Goal: Information Seeking & Learning: Understand process/instructions

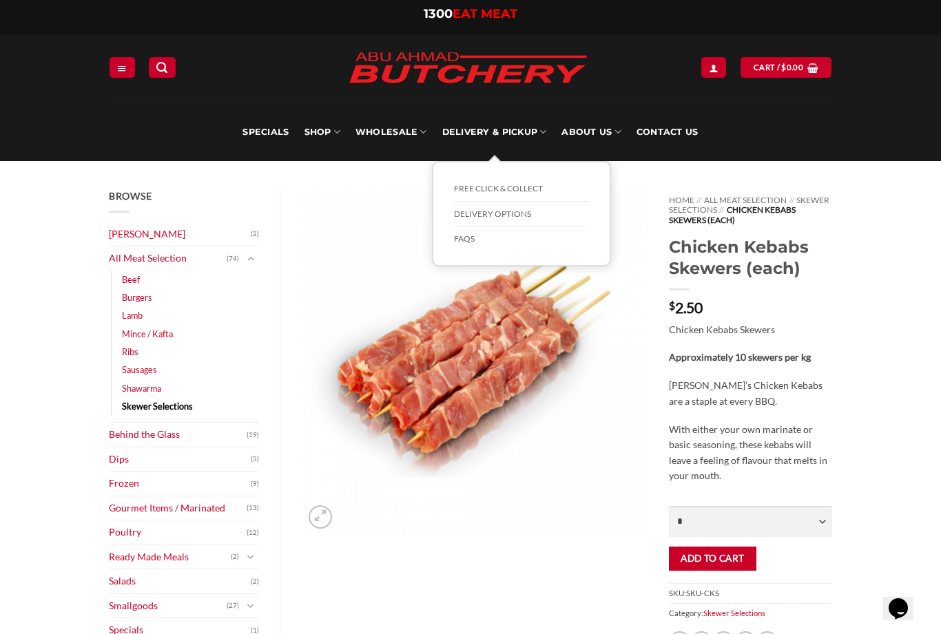
click at [509, 135] on link "Delivery & Pickup" at bounding box center [494, 132] width 105 height 58
click at [522, 217] on link "Delivery Options" at bounding box center [521, 214] width 135 height 25
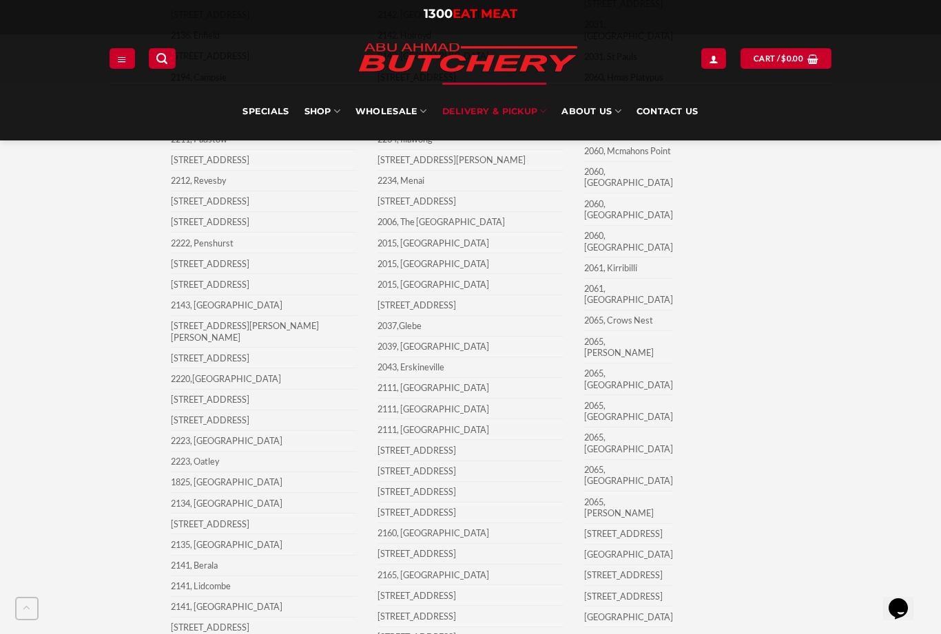
scroll to position [2008, 0]
click at [618, 461] on td "2065, St Leonards" at bounding box center [628, 477] width 89 height 32
click at [638, 461] on td "2065, St Leonards" at bounding box center [628, 477] width 89 height 32
click at [639, 461] on td "2065, St Leonards" at bounding box center [628, 477] width 89 height 32
click at [638, 461] on td "2065, St Leonards" at bounding box center [628, 477] width 89 height 32
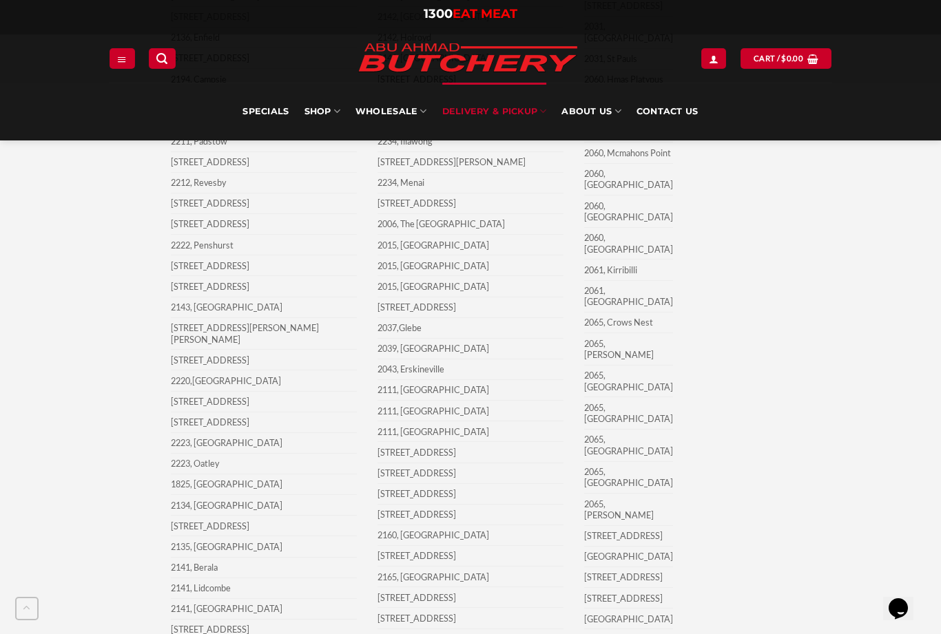
click at [666, 110] on link "Contact Us" at bounding box center [667, 112] width 62 height 58
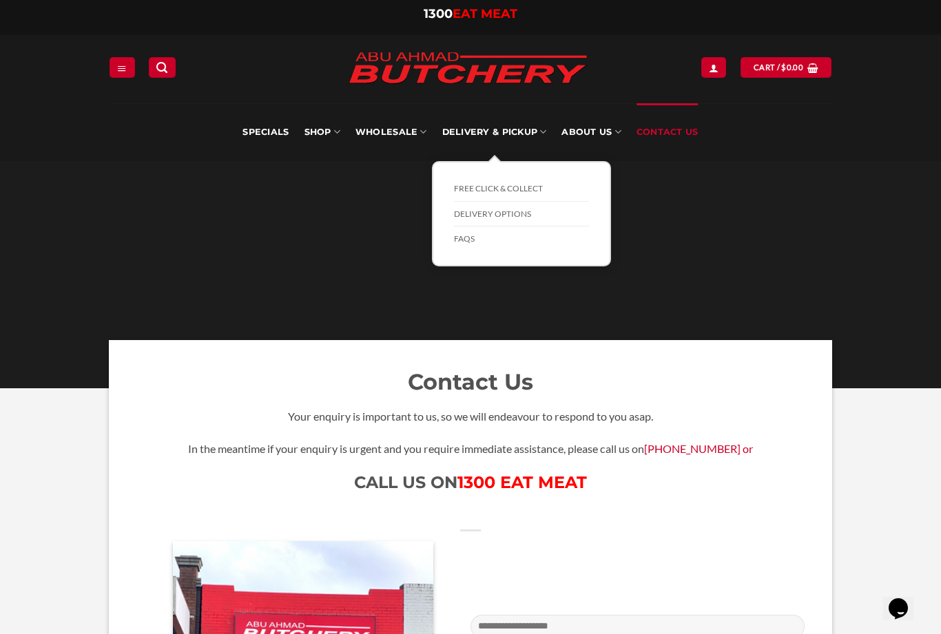
click at [495, 132] on link "Delivery & Pickup" at bounding box center [494, 132] width 105 height 58
click at [517, 214] on link "Delivery Options" at bounding box center [521, 214] width 135 height 25
click at [837, 291] on div at bounding box center [470, 275] width 744 height 34
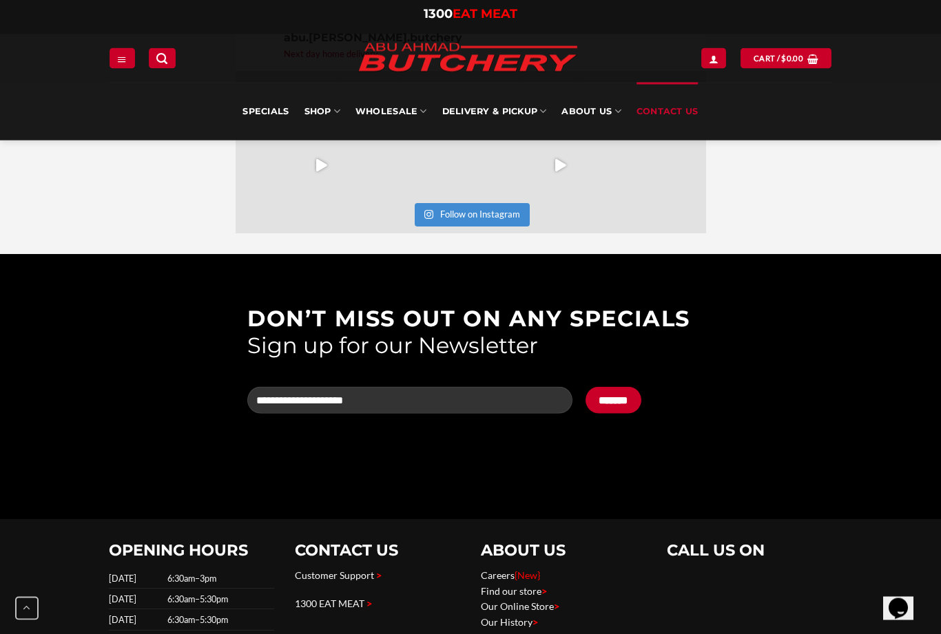
scroll to position [2054, 0]
